Goal: Transaction & Acquisition: Purchase product/service

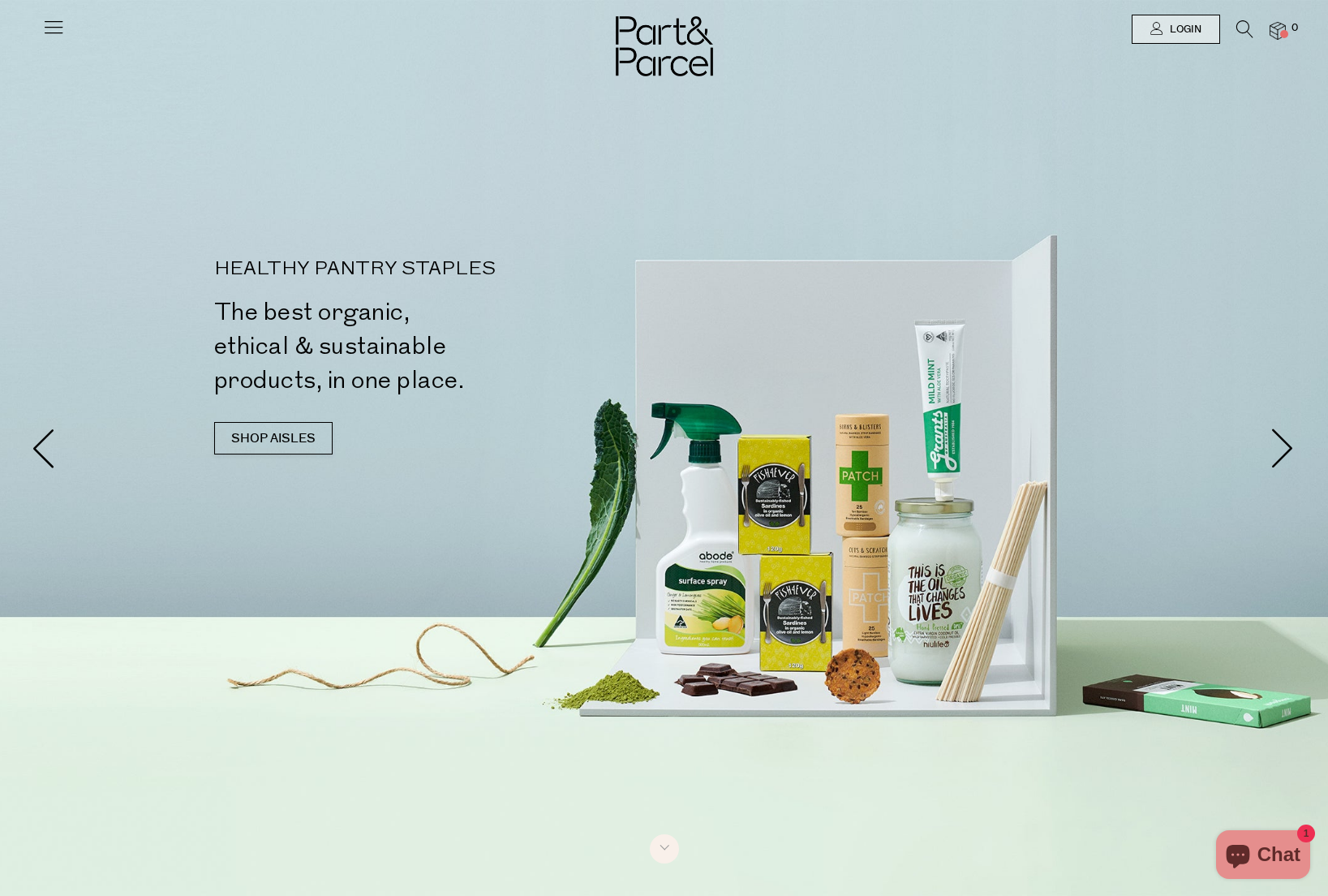
click at [1248, 29] on icon at bounding box center [1245, 29] width 17 height 18
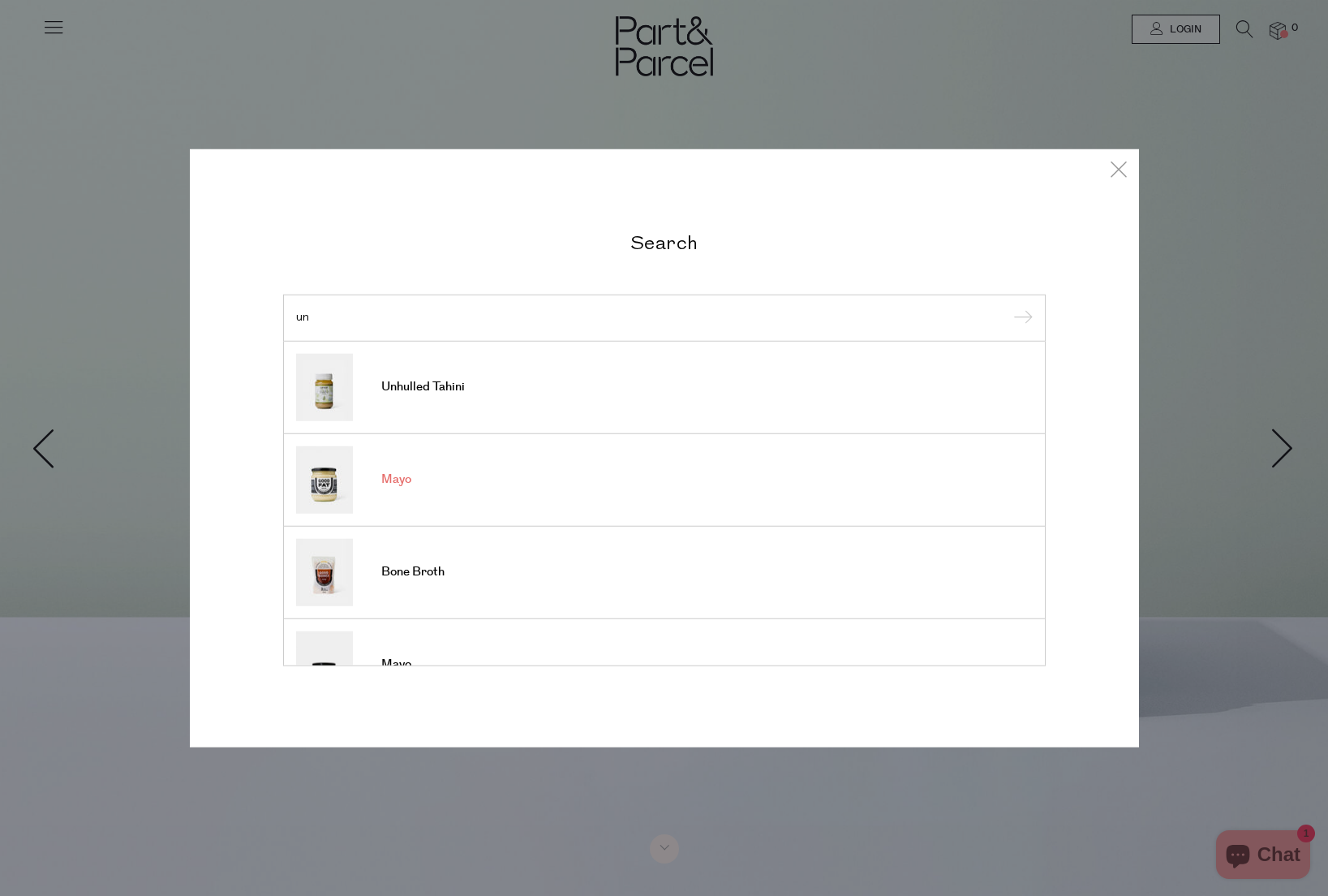
type input "un"
click at [569, 492] on link "Mayo" at bounding box center [664, 480] width 736 height 67
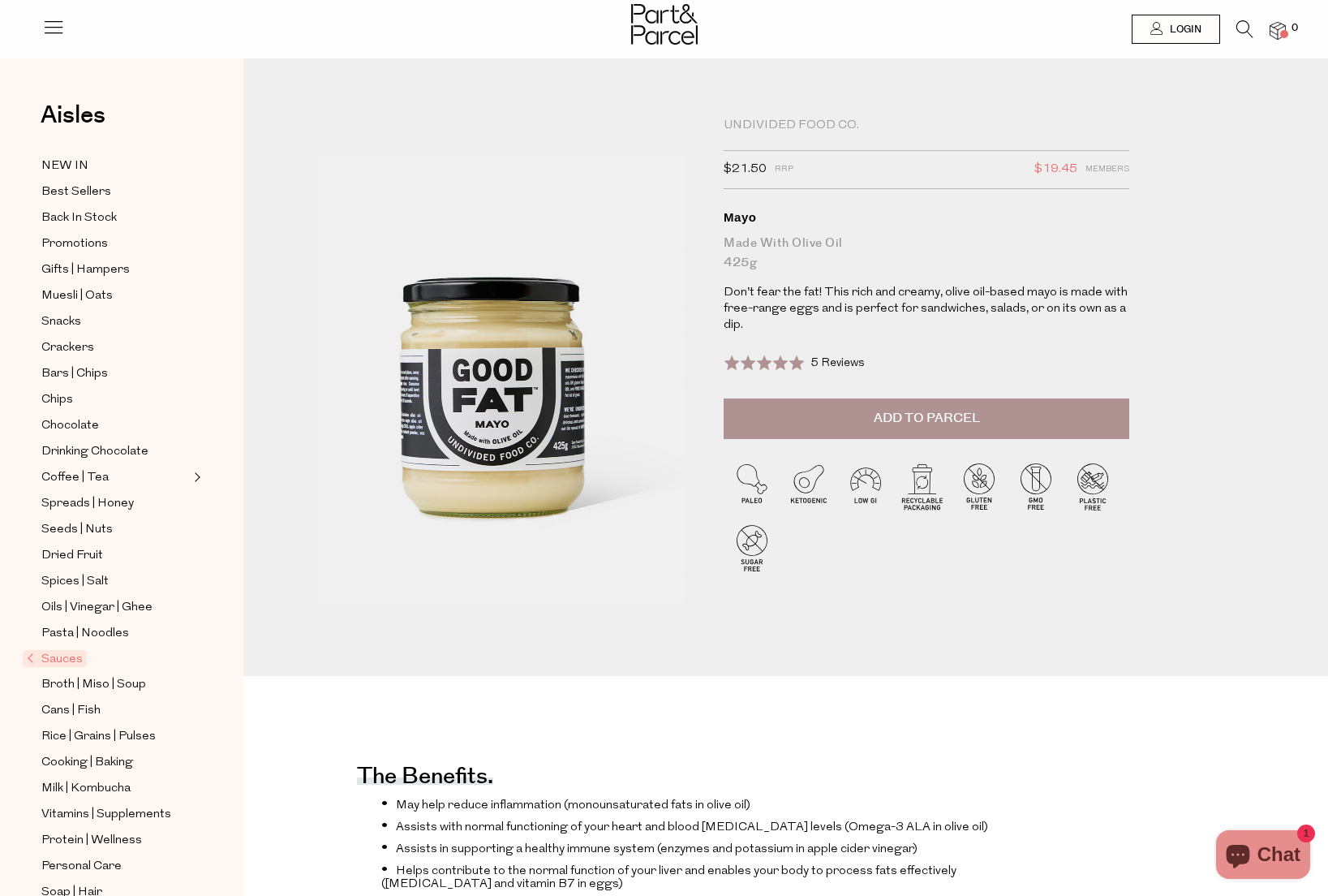
click at [1238, 30] on icon at bounding box center [1245, 29] width 17 height 18
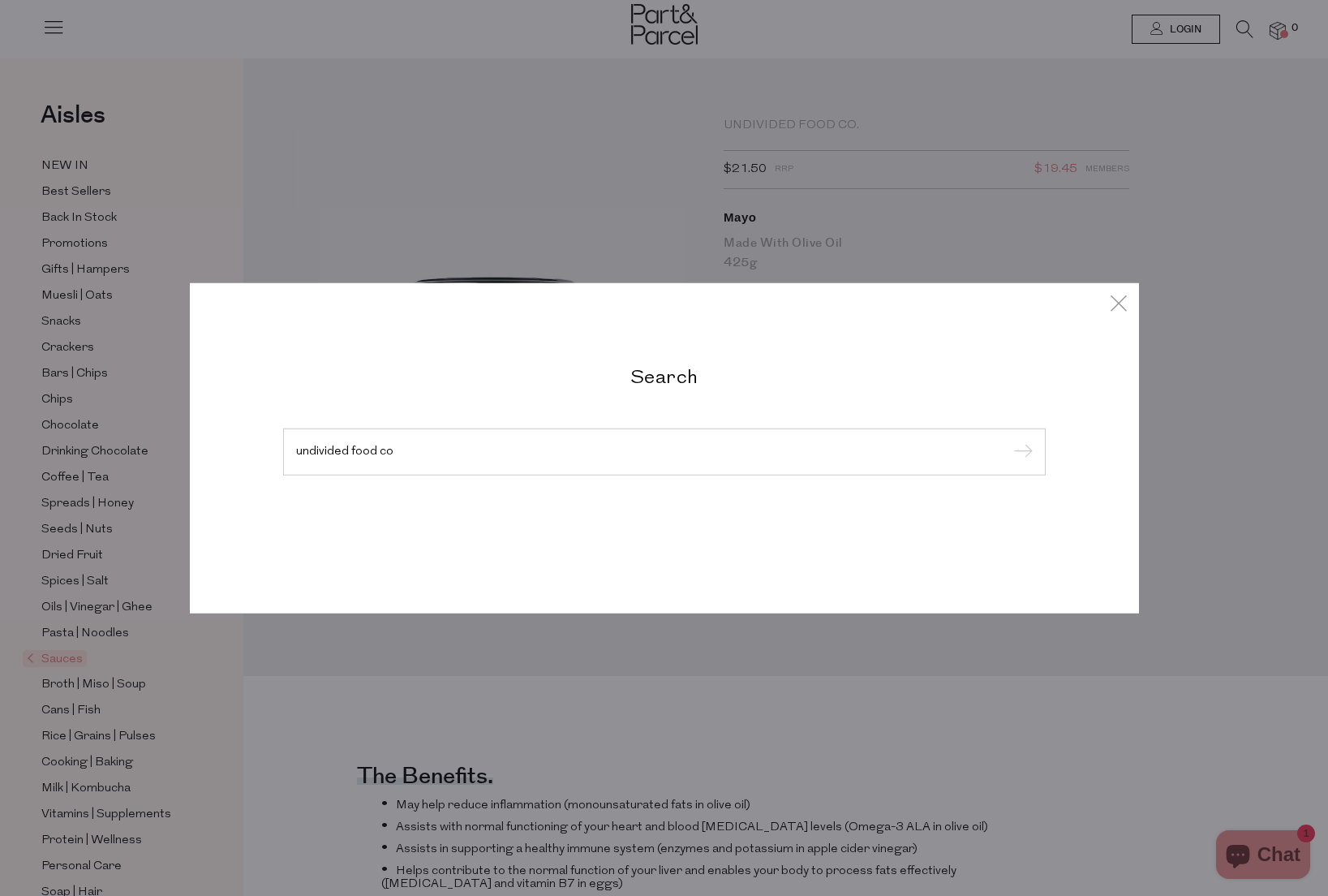
type input "undivided food co"
click at [1009, 441] on input "submit" at bounding box center [1021, 453] width 25 height 25
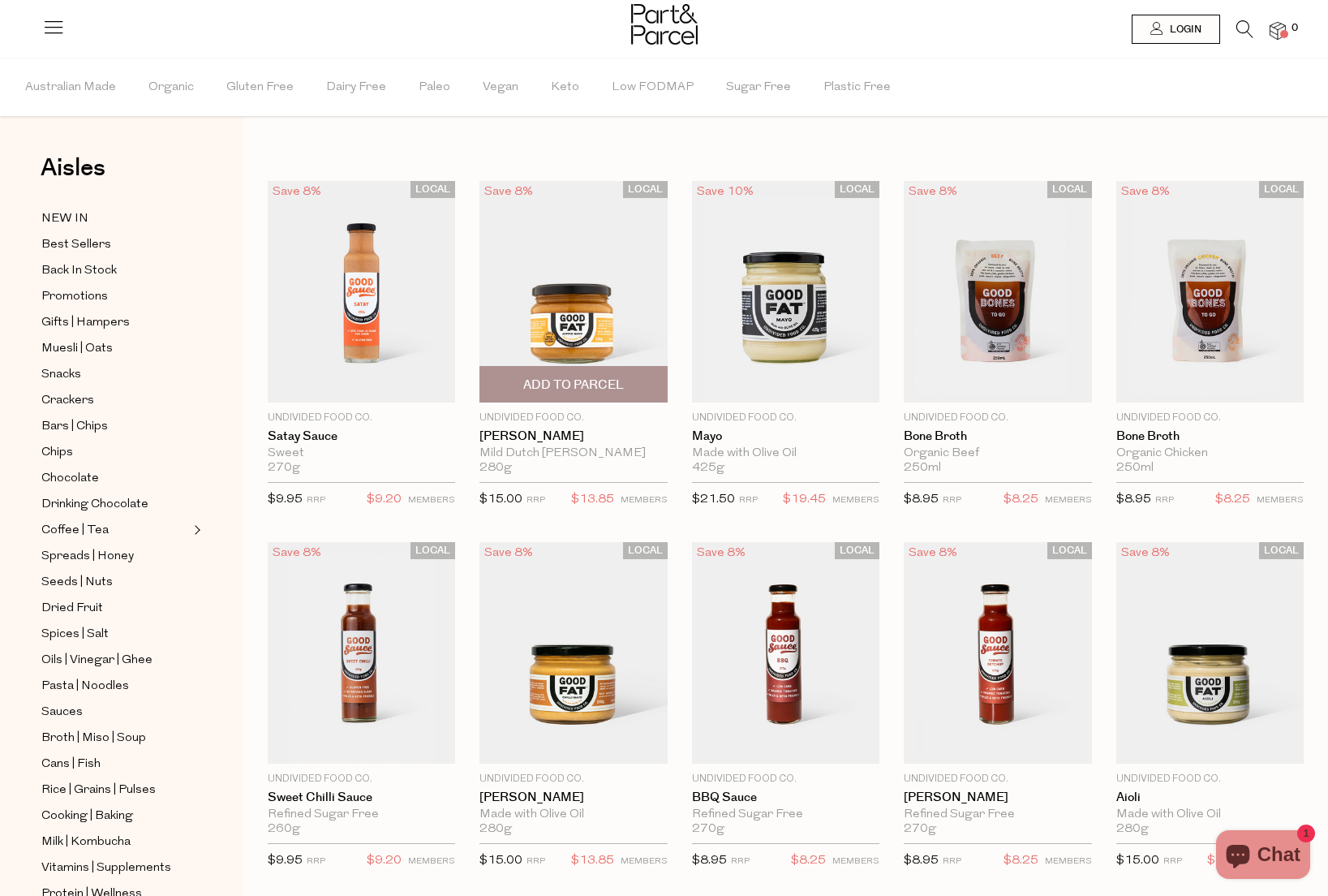
click at [590, 327] on img at bounding box center [573, 292] width 187 height 222
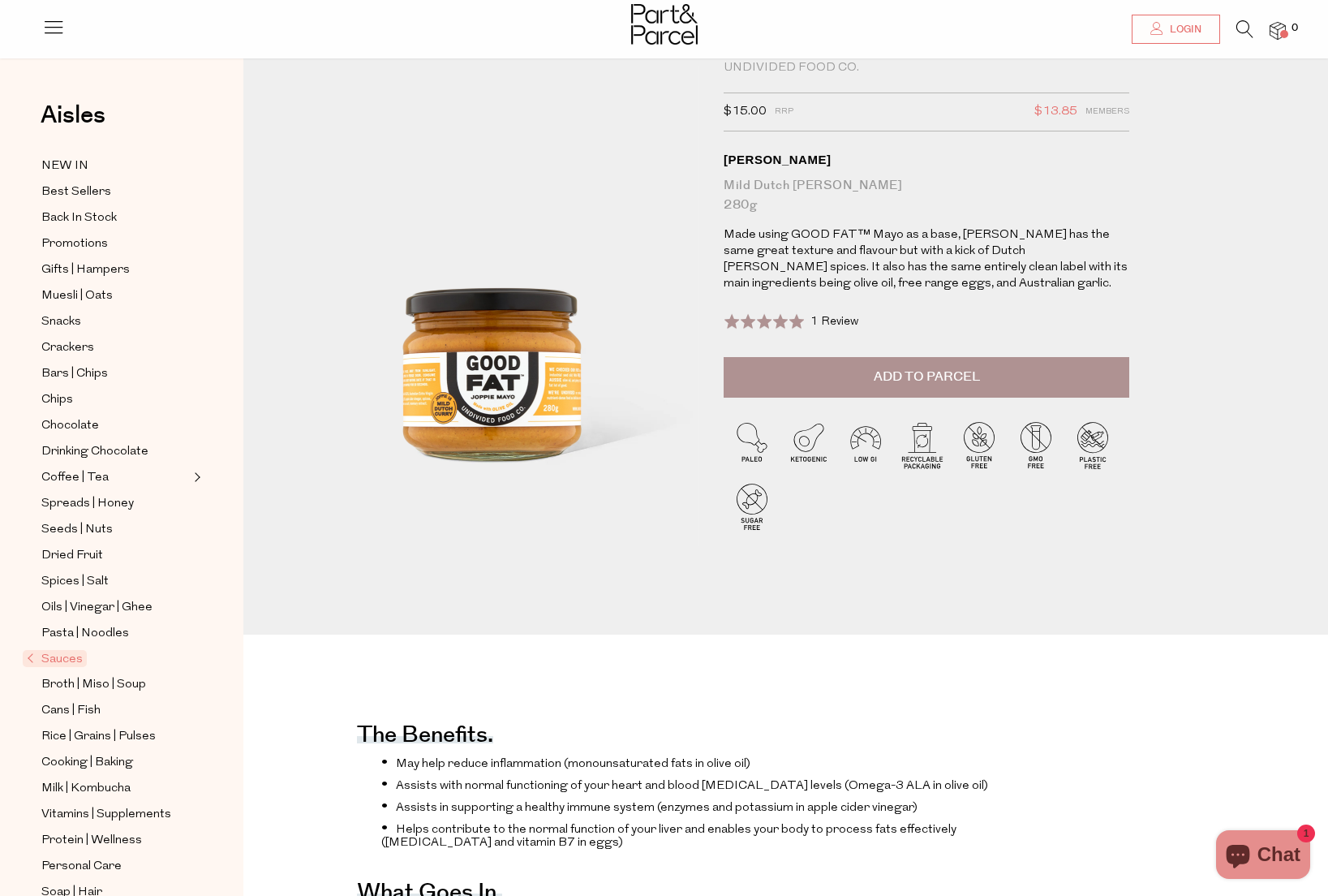
click at [808, 316] on div "Rated 5.0 out of 5 1 Review Based on 1 review Click to go to reviews" at bounding box center [791, 322] width 135 height 22
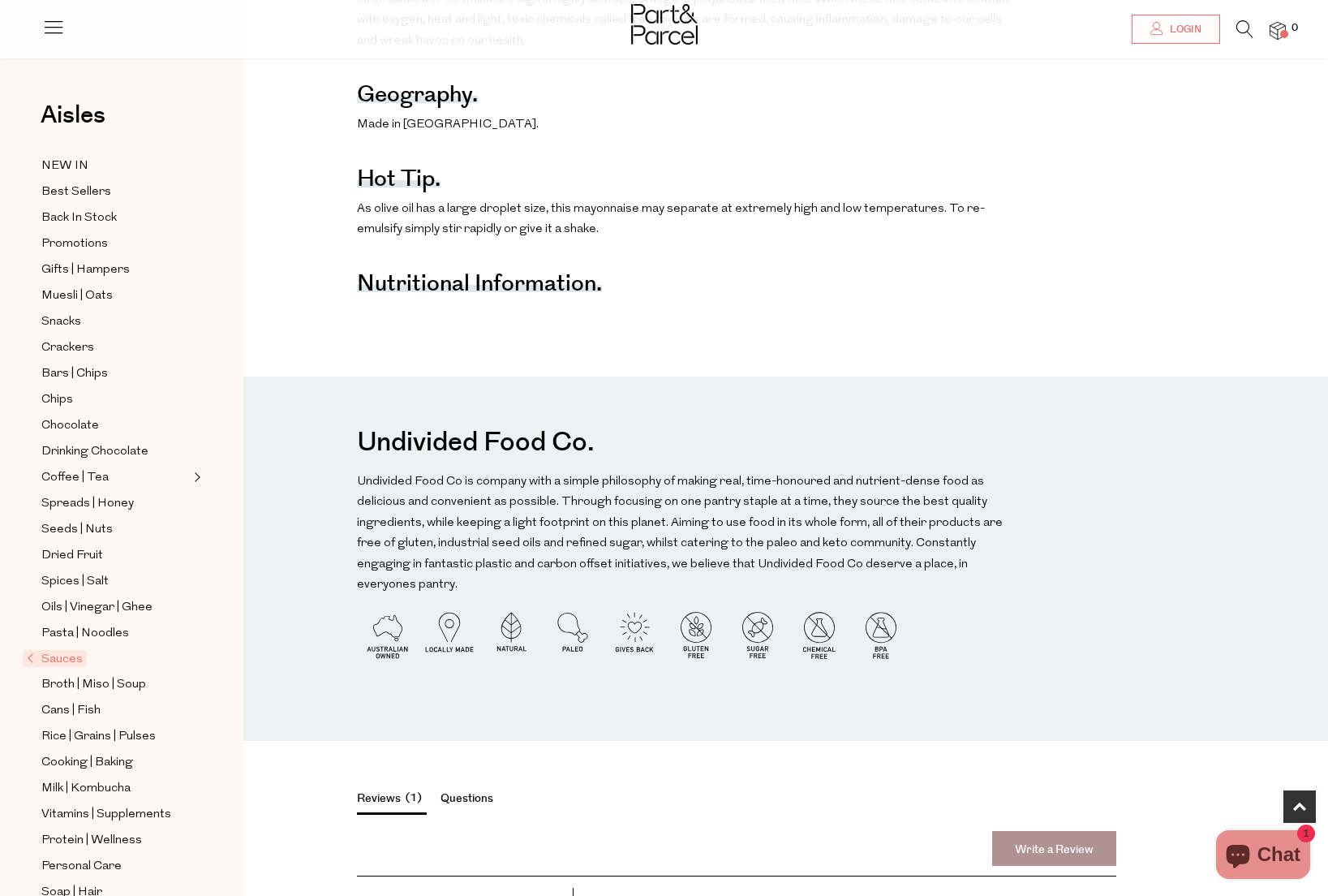
scroll to position [1942, 0]
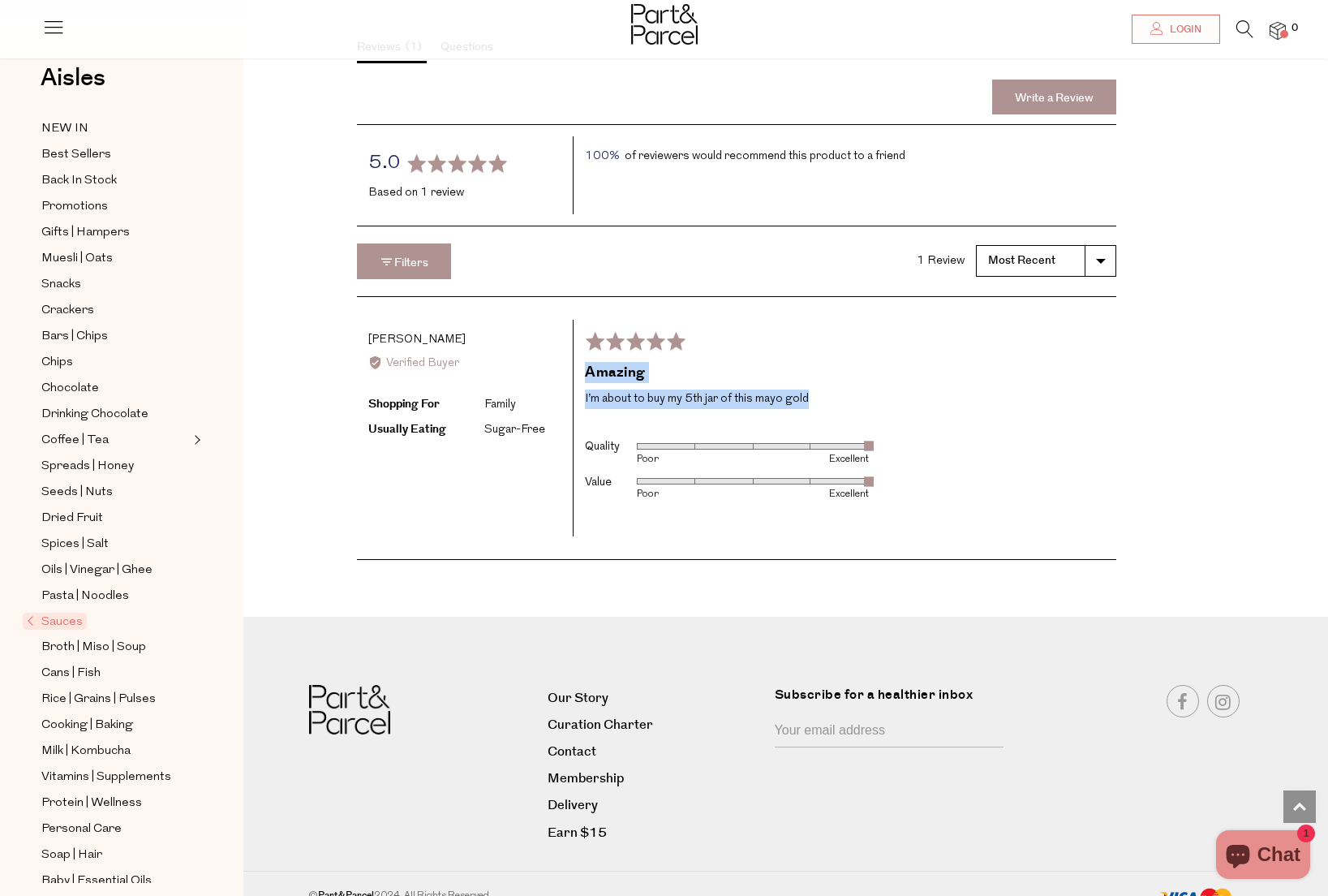
drag, startPoint x: 817, startPoint y: 372, endPoint x: 586, endPoint y: 320, distance: 236.8
click at [586, 320] on div "Rated 5 out of 5 Review posted about [DATE] Amazing I’m about to buy my 5th jar…" at bounding box center [844, 428] width 544 height 217
